Goal: Information Seeking & Learning: Learn about a topic

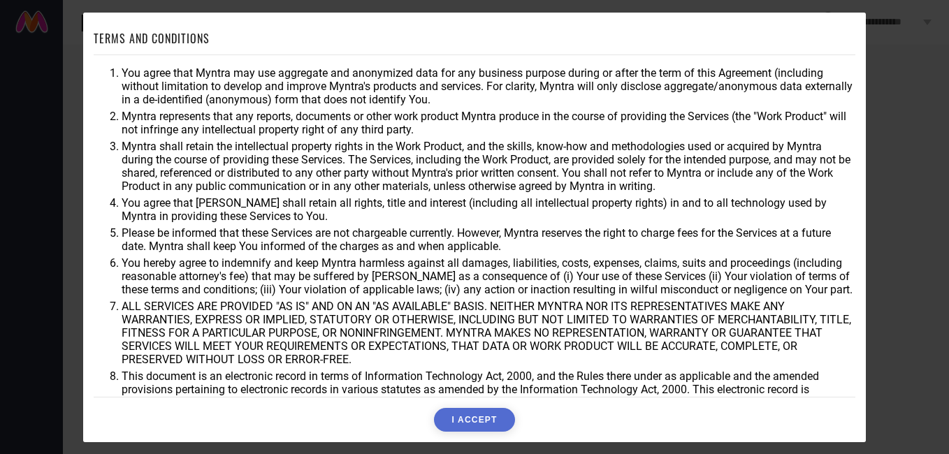
scroll to position [37, 0]
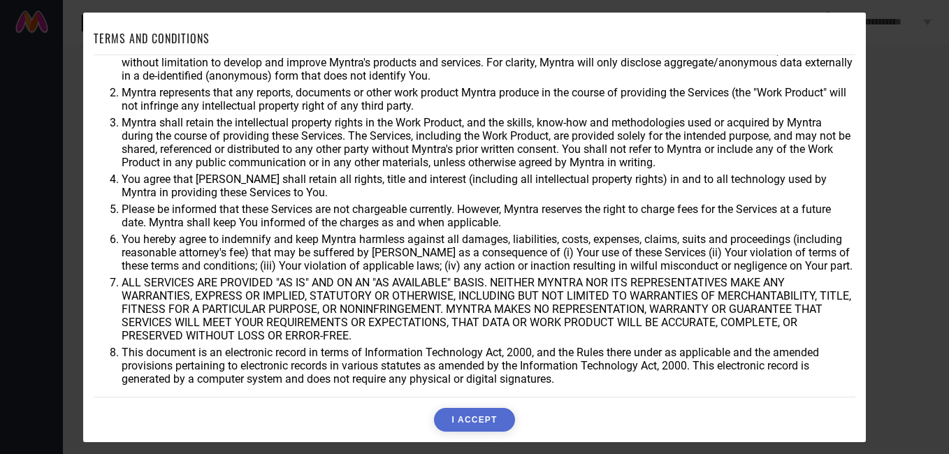
click at [457, 412] on button "I ACCEPT" at bounding box center [474, 420] width 80 height 24
click at [457, 412] on div "Accepting..." at bounding box center [475, 420] width 762 height 24
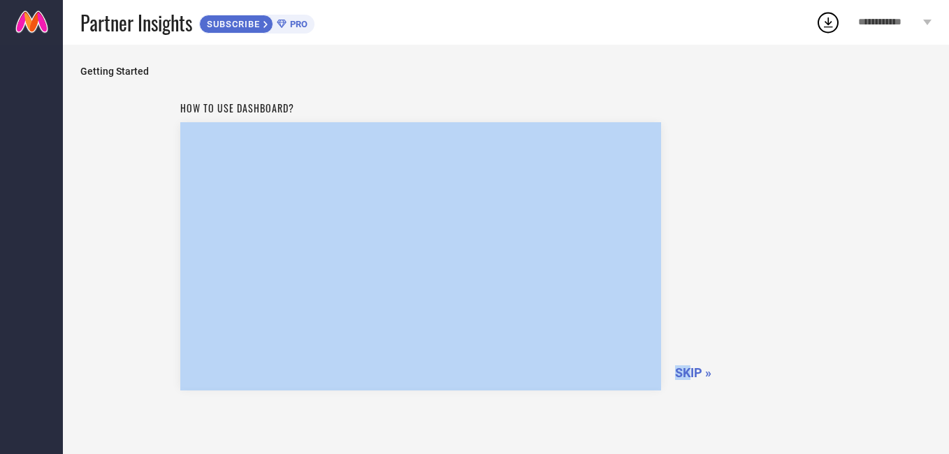
drag, startPoint x: 457, startPoint y: 412, endPoint x: 691, endPoint y: 378, distance: 236.6
click at [691, 378] on div "How to use dashboard? SKIP »" at bounding box center [505, 289] width 851 height 391
click at [691, 378] on span "SKIP »" at bounding box center [693, 373] width 36 height 15
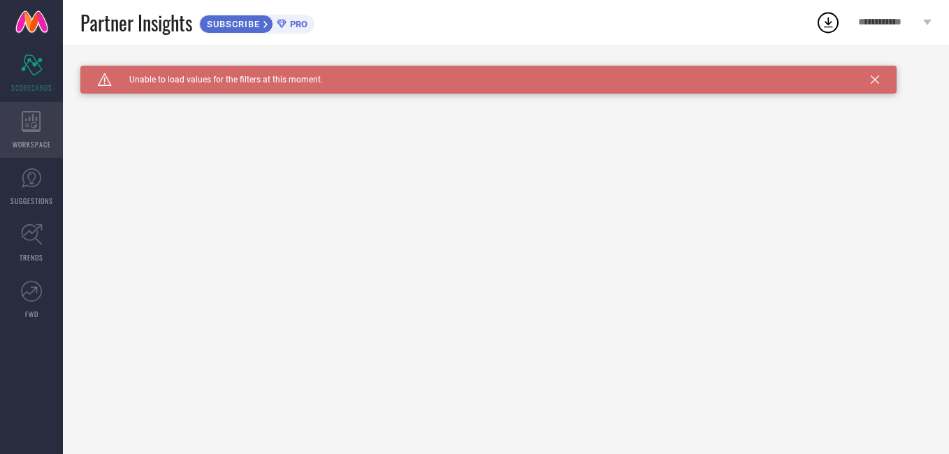
click at [15, 122] on div "WORKSPACE" at bounding box center [31, 130] width 63 height 56
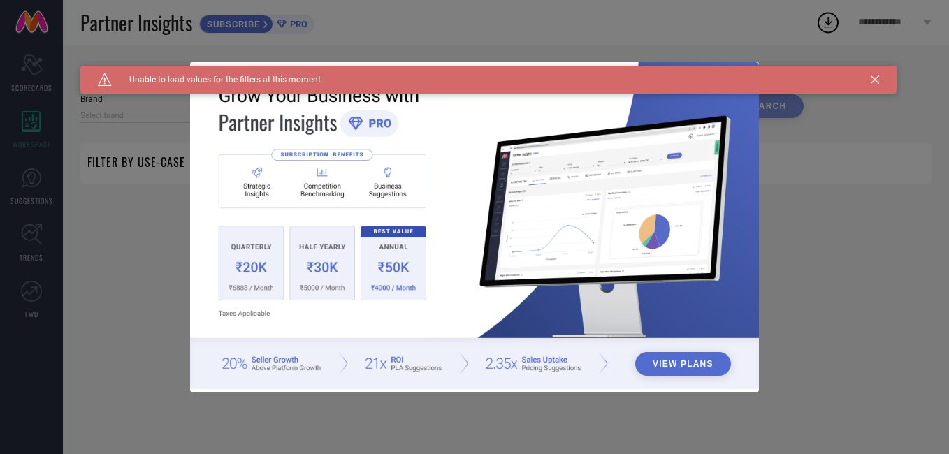
type input "1 STOP FASHION"
type input "All"
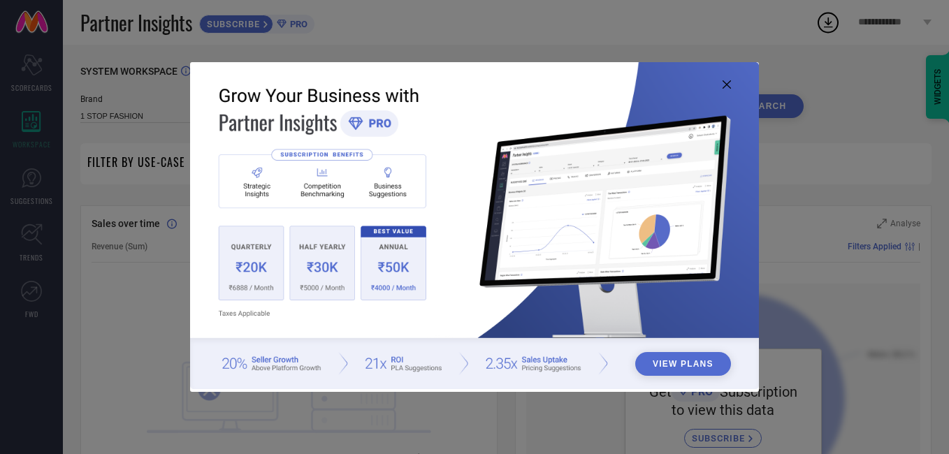
click at [27, 194] on div "View Plans" at bounding box center [474, 227] width 949 height 454
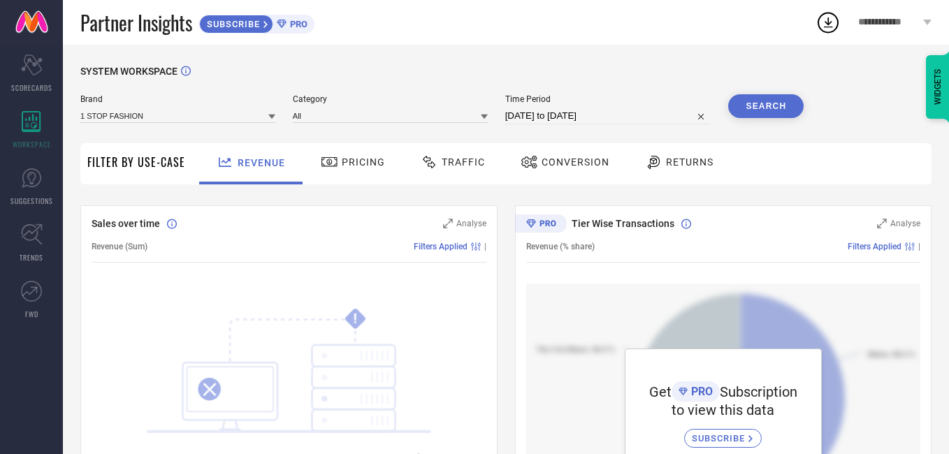
click at [348, 159] on span "Pricing" at bounding box center [363, 162] width 43 height 11
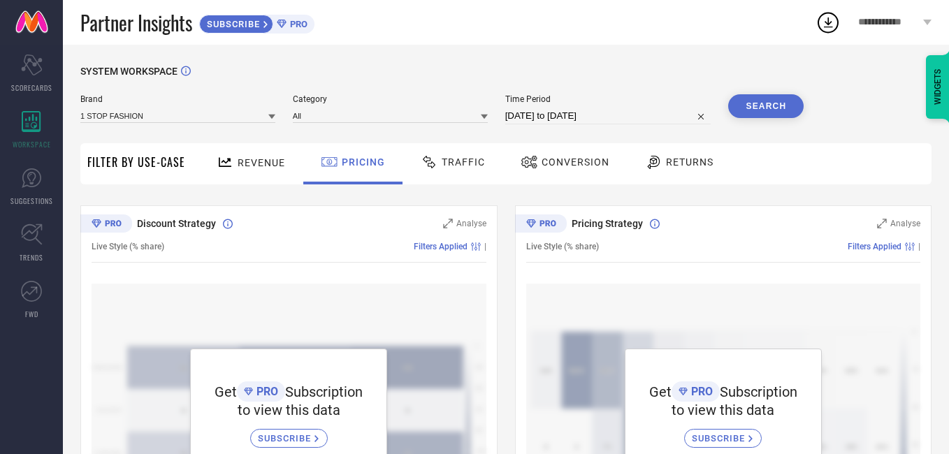
click at [457, 167] on span "Traffic" at bounding box center [463, 162] width 43 height 11
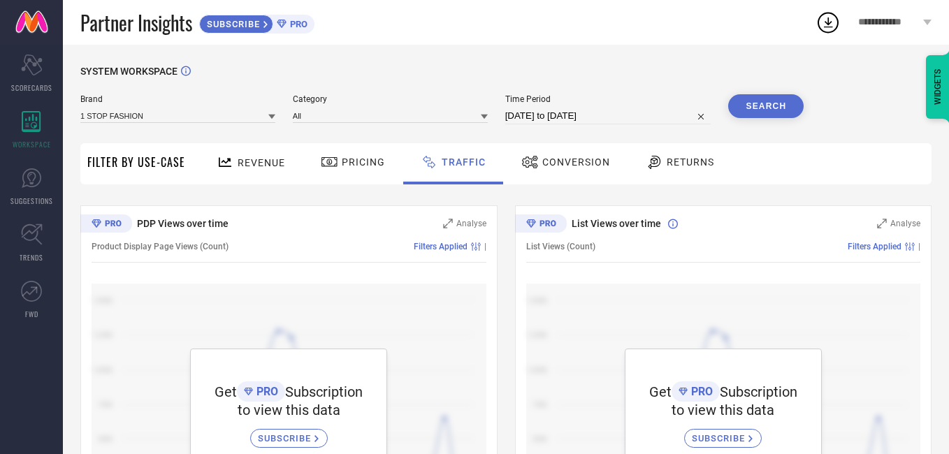
click at [579, 162] on span "Conversion" at bounding box center [576, 162] width 68 height 11
